Goal: Participate in discussion: Engage in conversation with other users on a specific topic

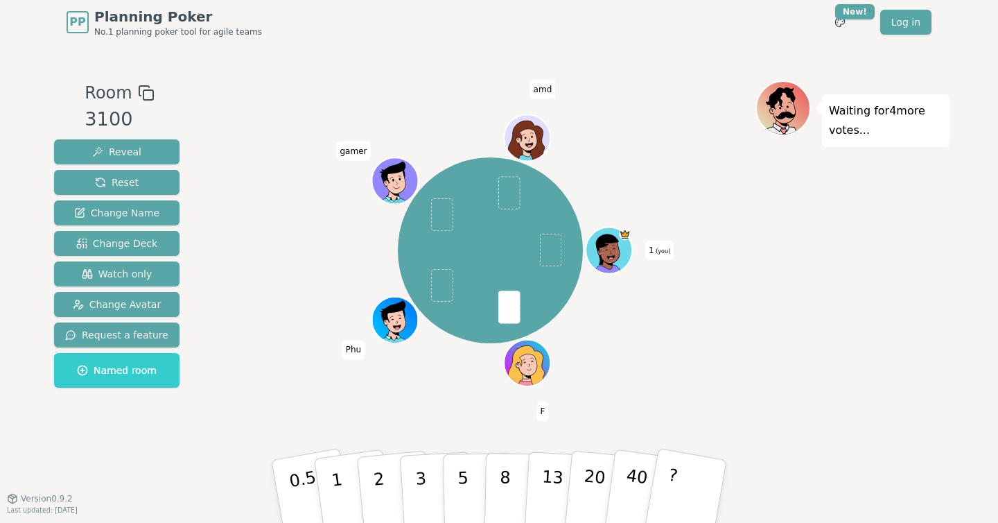
click at [717, 361] on div "1 (you) F Phu gamer amd" at bounding box center [490, 250] width 530 height 290
click at [473, 484] on button "5" at bounding box center [478, 491] width 71 height 105
click at [249, 168] on div "1 (you) F Phu gamer amd" at bounding box center [490, 250] width 530 height 290
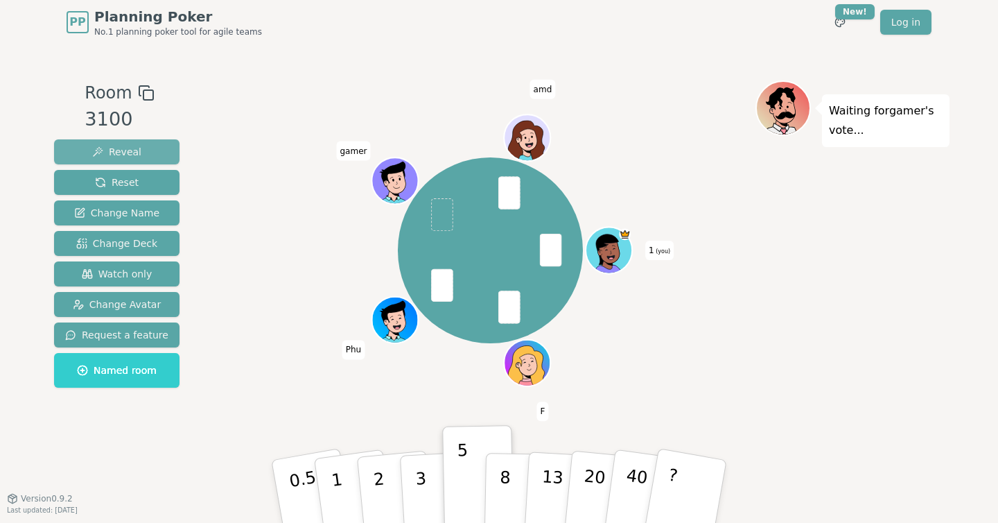
click at [128, 155] on span "Reveal" at bounding box center [116, 152] width 49 height 14
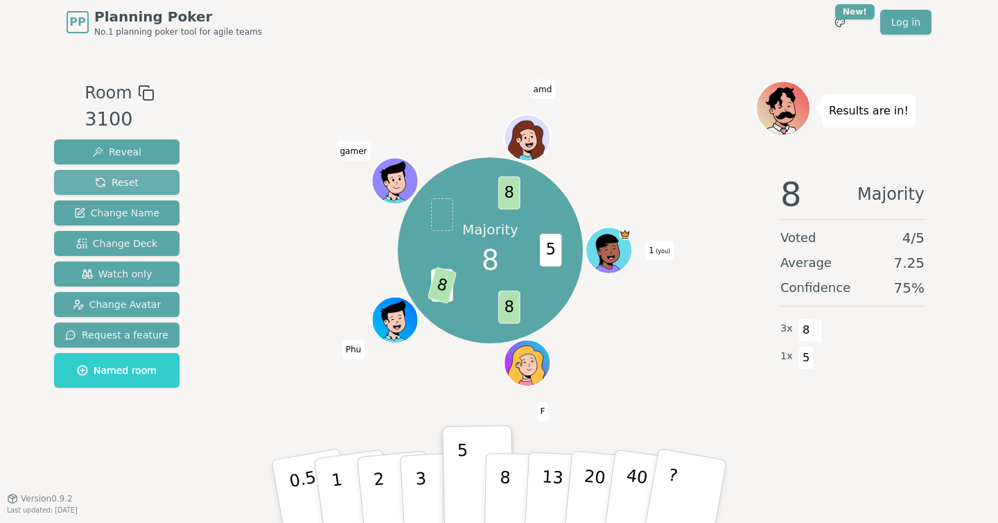
click at [125, 186] on span "Reset" at bounding box center [117, 182] width 44 height 14
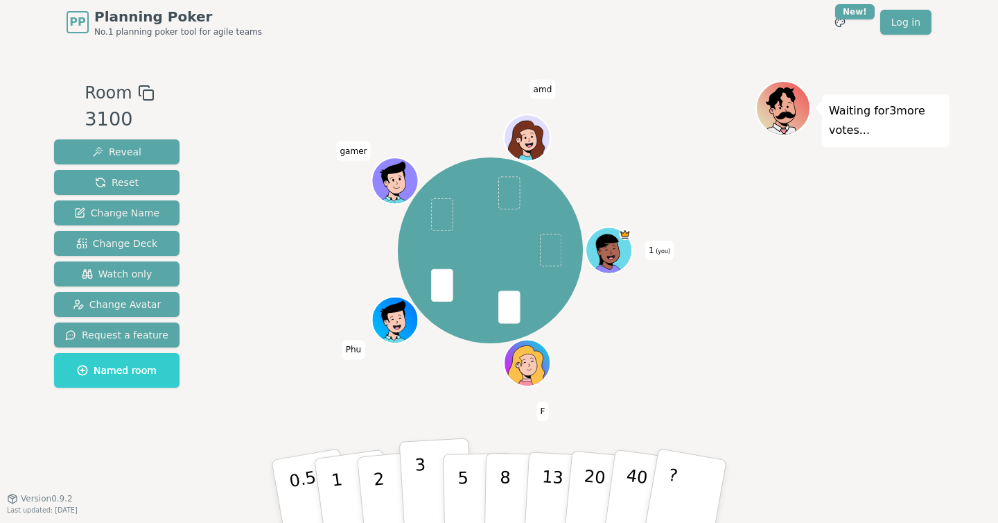
click at [418, 480] on p "3" at bounding box center [422, 493] width 15 height 76
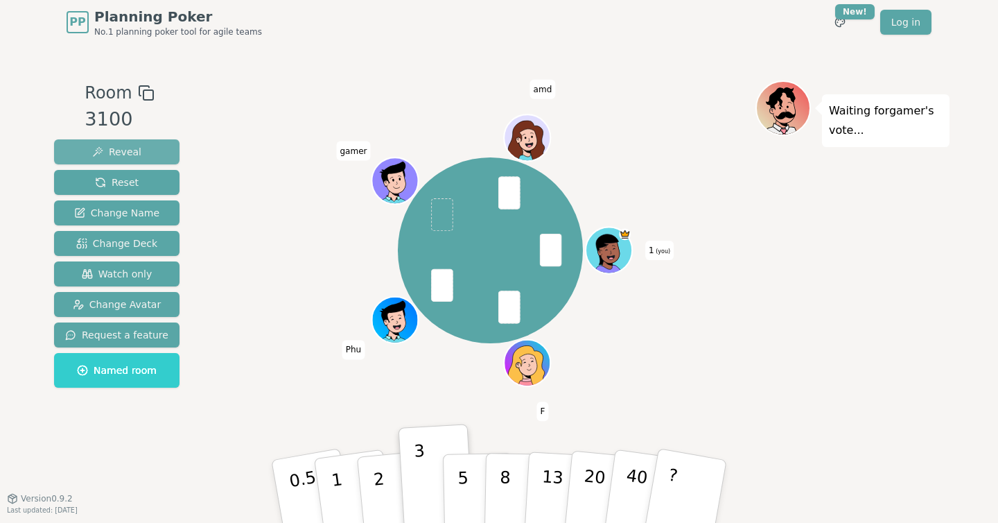
click at [98, 147] on span "Reveal" at bounding box center [116, 152] width 49 height 14
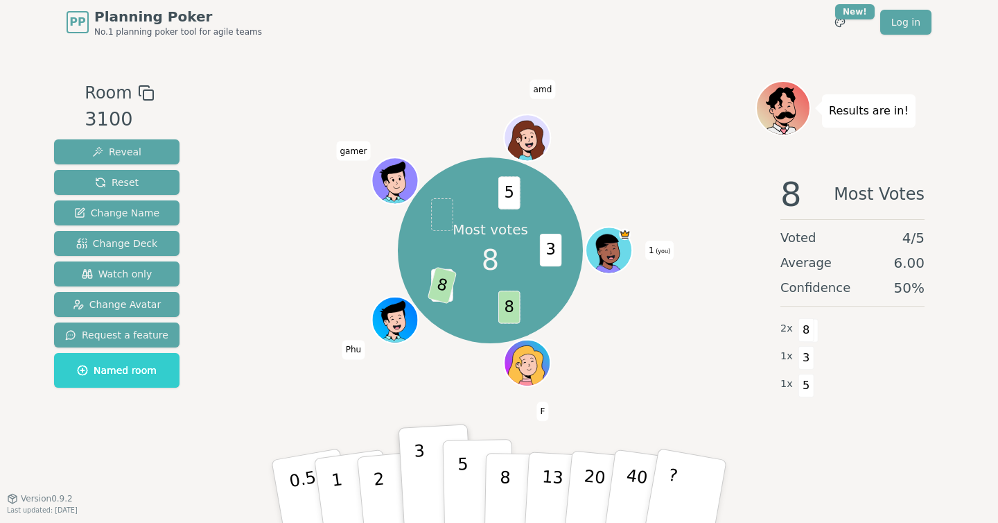
click at [457, 479] on button "5" at bounding box center [478, 491] width 71 height 105
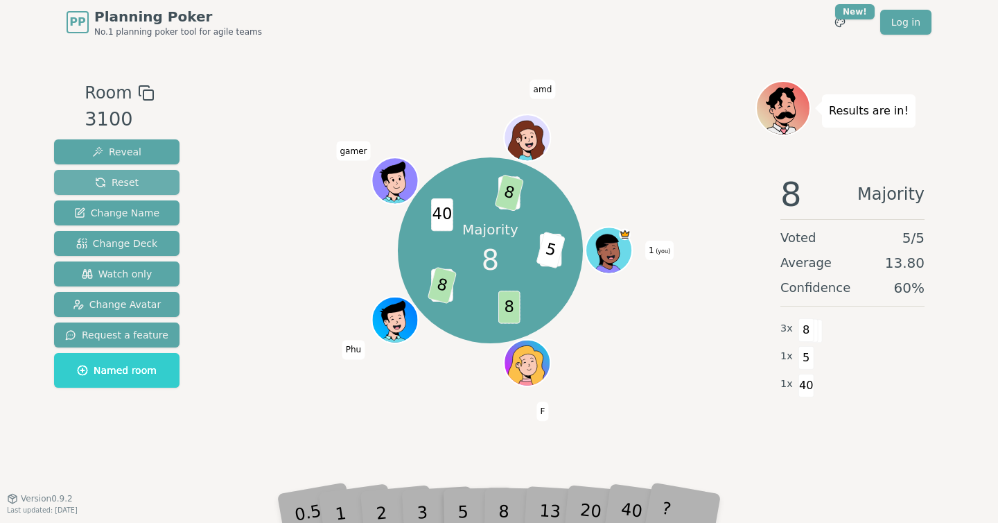
click at [132, 182] on span "Reset" at bounding box center [117, 182] width 44 height 14
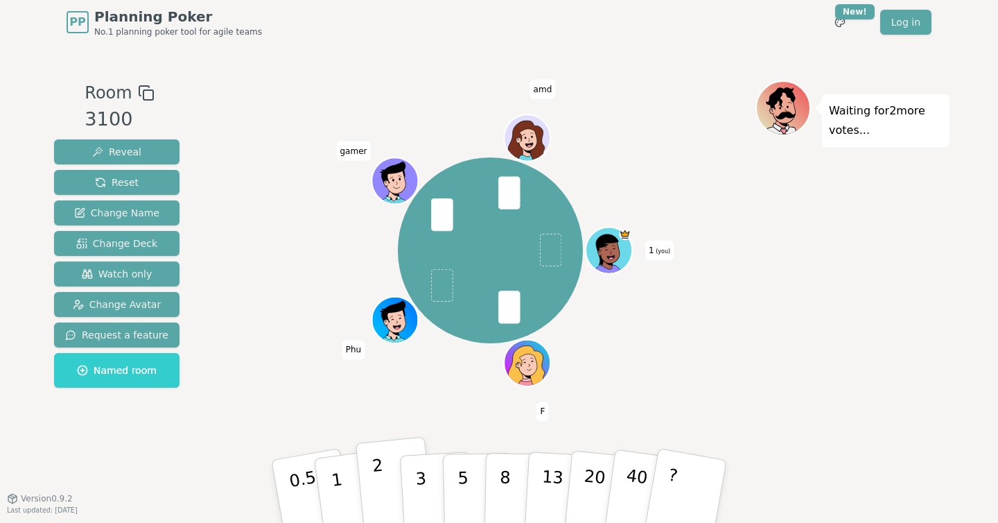
click at [388, 495] on button "2" at bounding box center [395, 492] width 79 height 110
click at [433, 493] on button "3" at bounding box center [437, 491] width 76 height 108
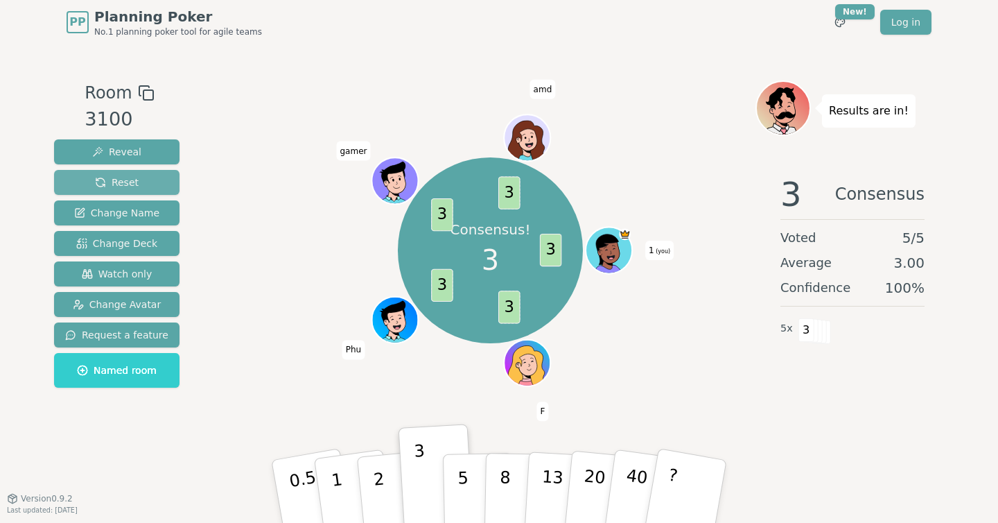
click at [127, 180] on span "Reset" at bounding box center [117, 182] width 44 height 14
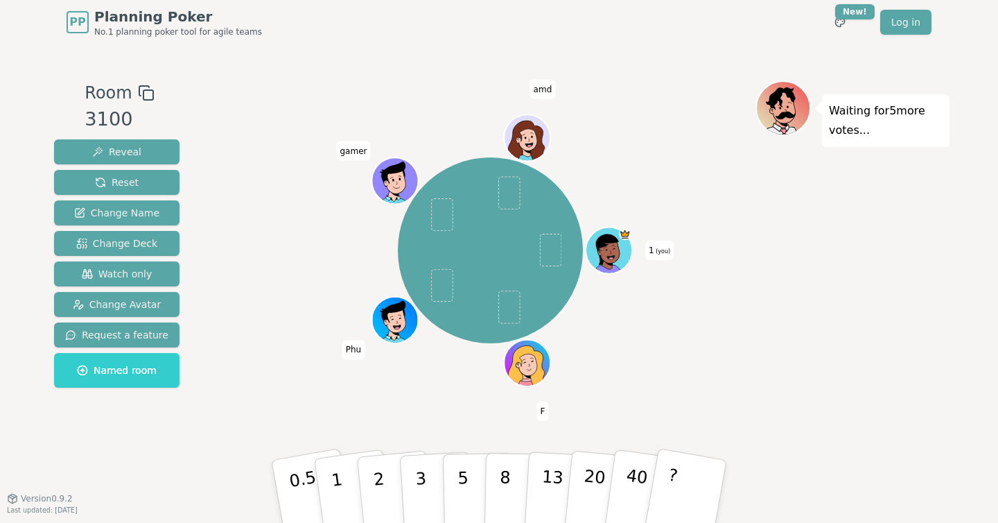
drag, startPoint x: 380, startPoint y: 481, endPoint x: 327, endPoint y: 394, distance: 102.4
click at [328, 394] on div "Room 3100 Reveal Reset Change Name Change Deck Watch only Change Avatar Request…" at bounding box center [499, 270] width 901 height 381
click at [339, 487] on p "1" at bounding box center [339, 494] width 21 height 76
click at [829, 365] on div "Waiting for 5 more votes..." at bounding box center [853, 270] width 194 height 381
click at [380, 503] on p "2" at bounding box center [381, 494] width 18 height 76
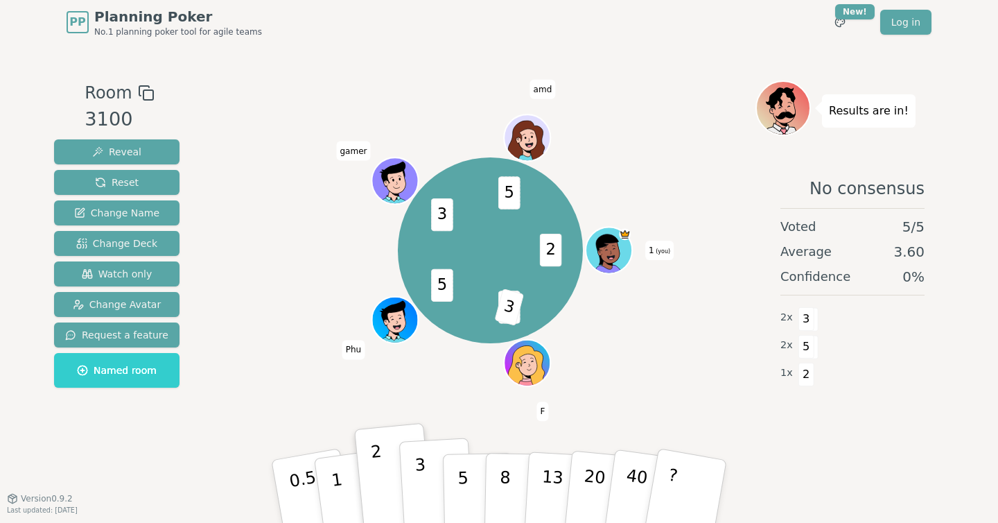
click at [420, 476] on p "3" at bounding box center [422, 493] width 15 height 76
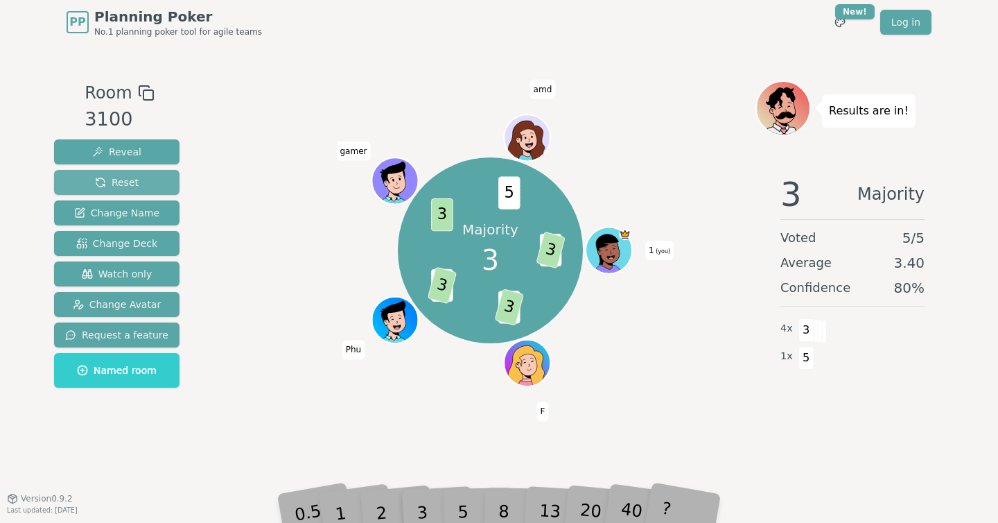
click at [141, 182] on button "Reset" at bounding box center [116, 182] width 125 height 25
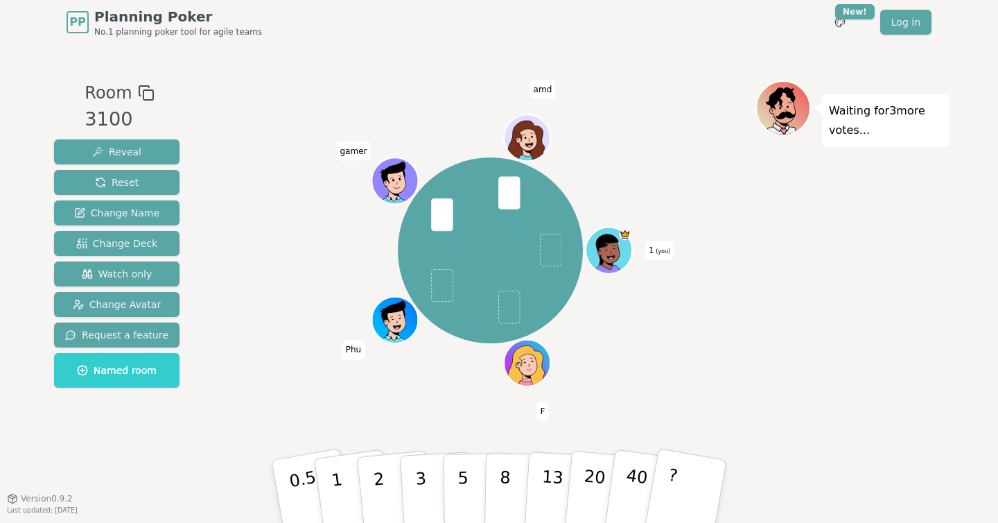
click at [779, 320] on div "Waiting for 3 more votes..." at bounding box center [853, 270] width 194 height 381
click at [376, 476] on p "2" at bounding box center [381, 494] width 18 height 76
click at [276, 193] on div "1 (you) F Phu gamer amd" at bounding box center [490, 250] width 530 height 290
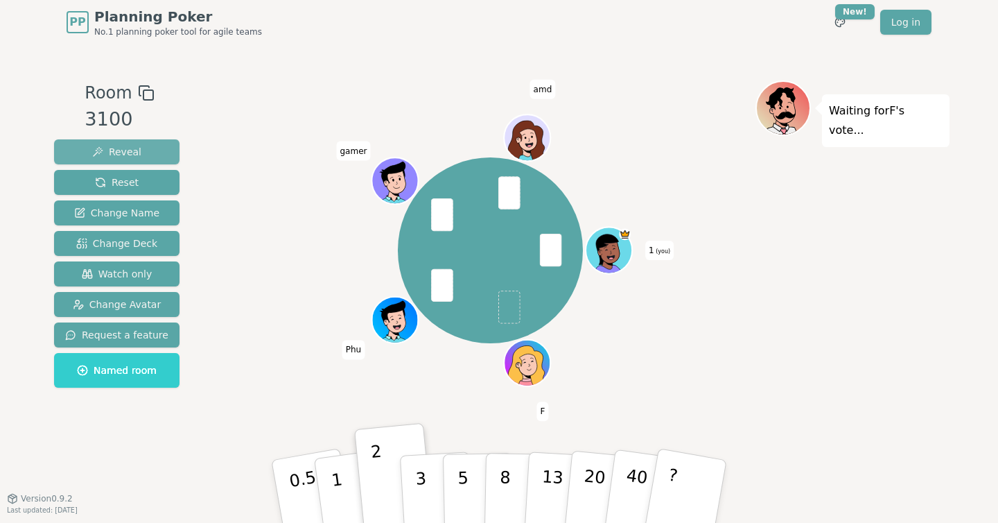
click at [126, 150] on span "Reveal" at bounding box center [116, 152] width 49 height 14
